Goal: Entertainment & Leisure: Consume media (video, audio)

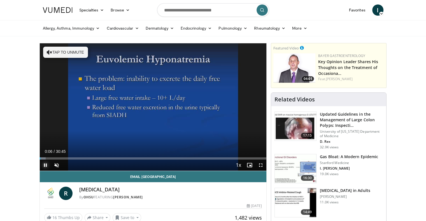
click at [44, 166] on span "Video Player" at bounding box center [45, 165] width 11 height 11
